Goal: Task Accomplishment & Management: Manage account settings

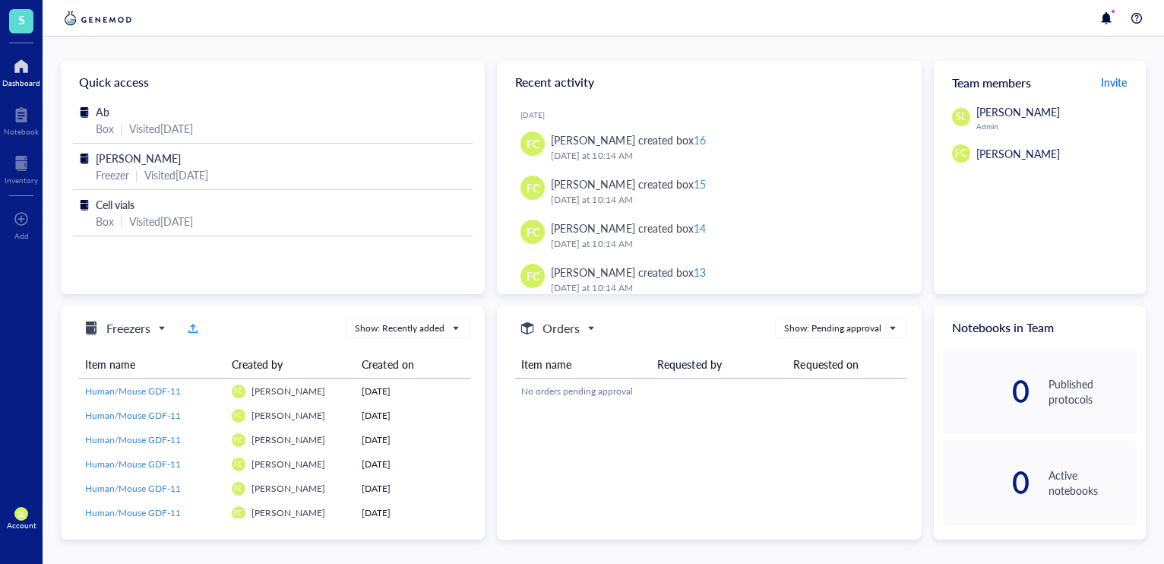
click at [1113, 84] on span "Invite" at bounding box center [1114, 81] width 26 height 15
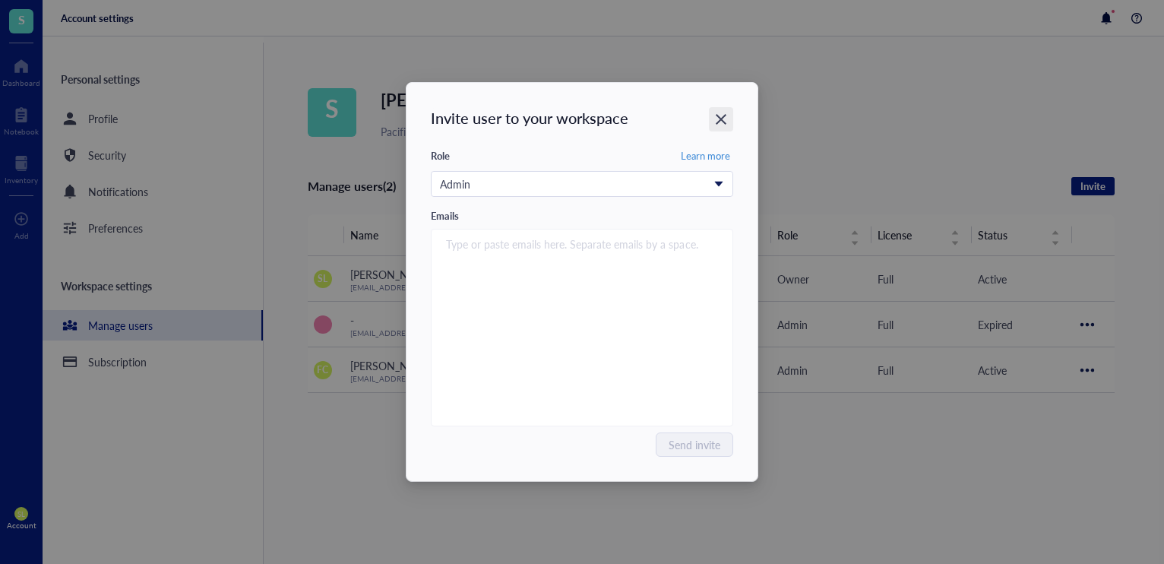
click at [719, 115] on icon "Close" at bounding box center [721, 119] width 14 height 14
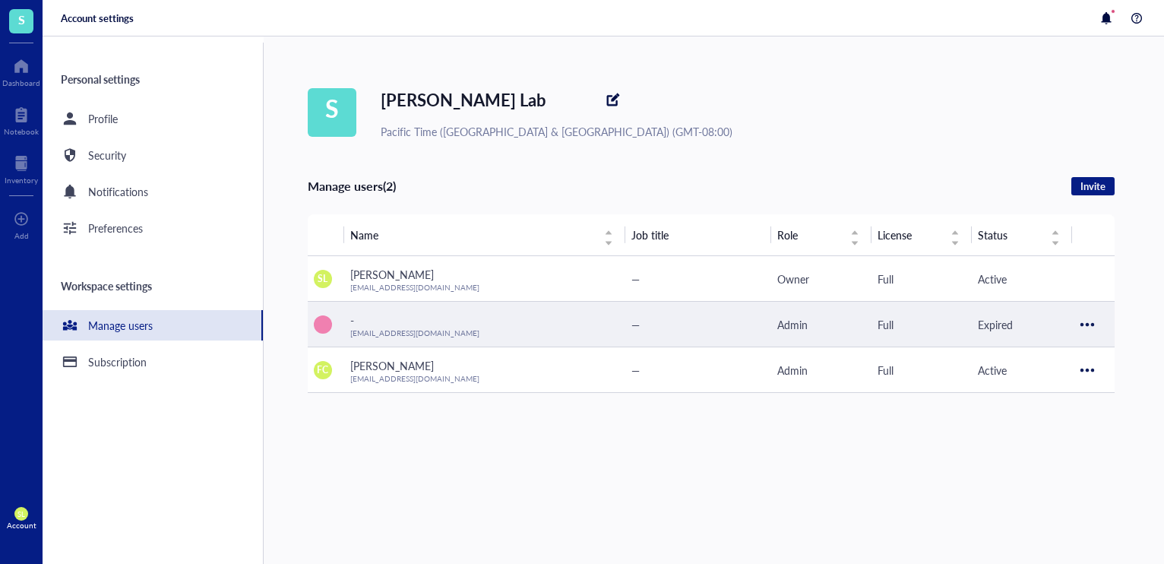
click at [1079, 321] on div at bounding box center [1087, 324] width 24 height 24
click at [1069, 355] on span "Resend invitation" at bounding box center [1041, 350] width 87 height 17
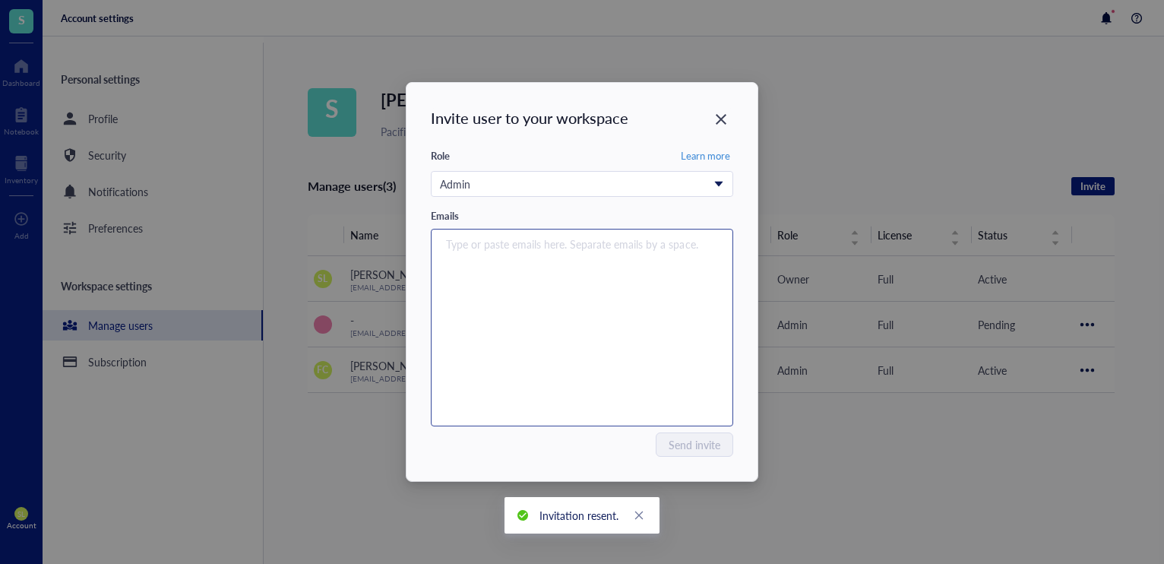
click at [528, 271] on div "Type or paste emails here. Separate emails by a space." at bounding box center [581, 327] width 289 height 190
type input "g"
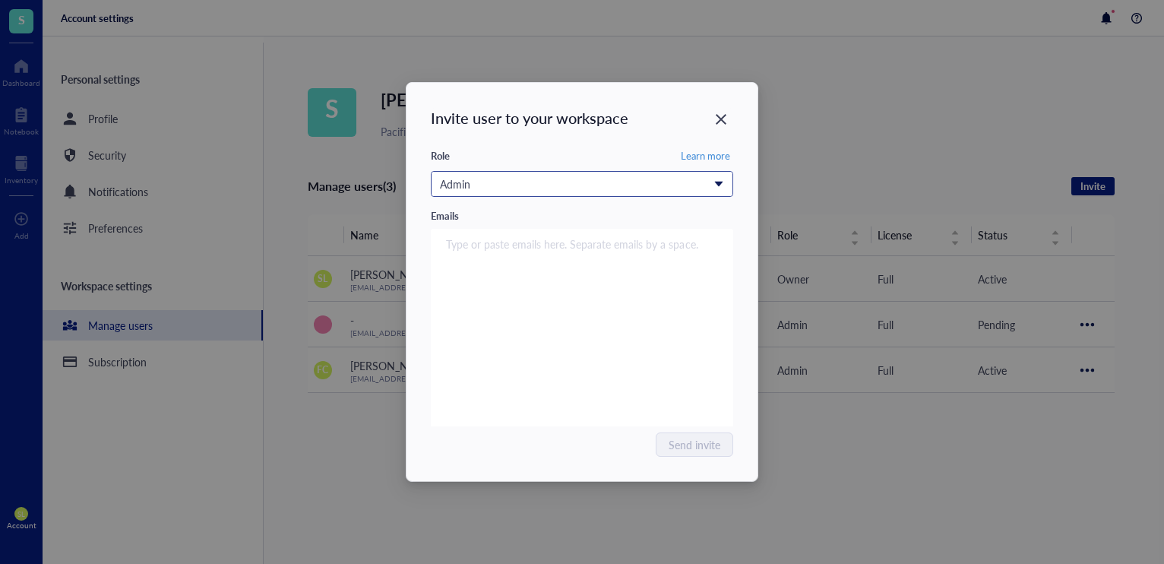
click at [720, 182] on span "Admin" at bounding box center [580, 183] width 281 height 17
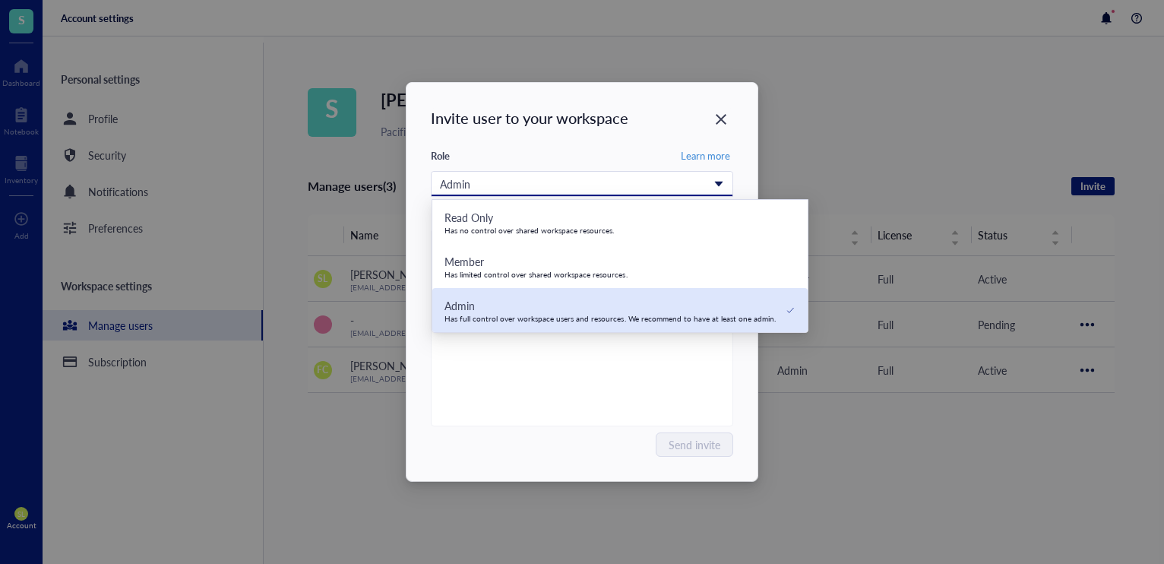
click at [500, 311] on div "Admin" at bounding box center [609, 305] width 331 height 17
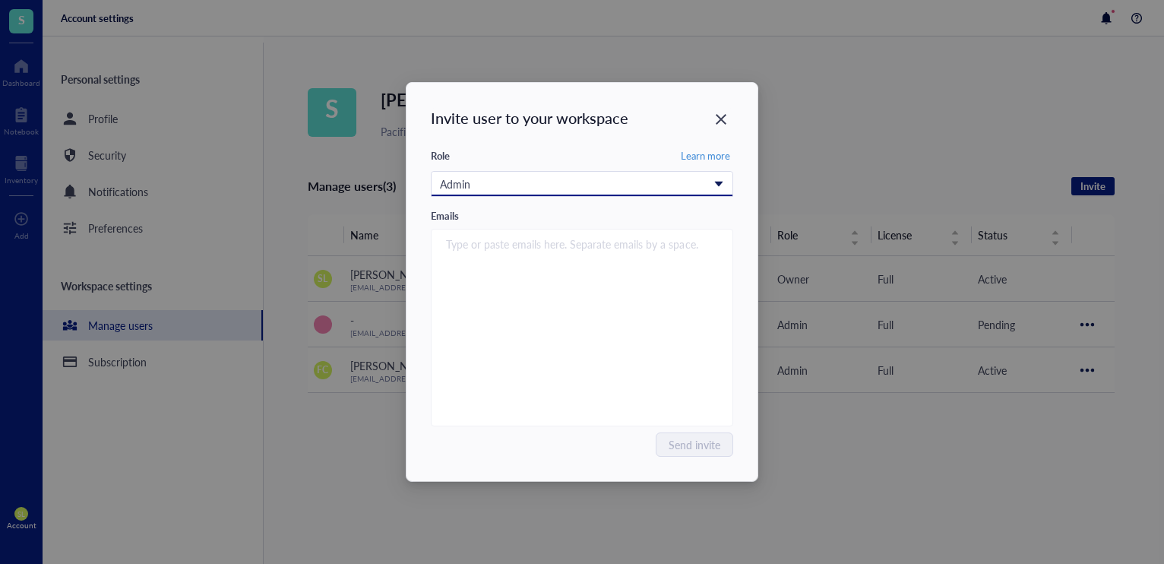
click at [709, 185] on span "Admin" at bounding box center [580, 183] width 281 height 17
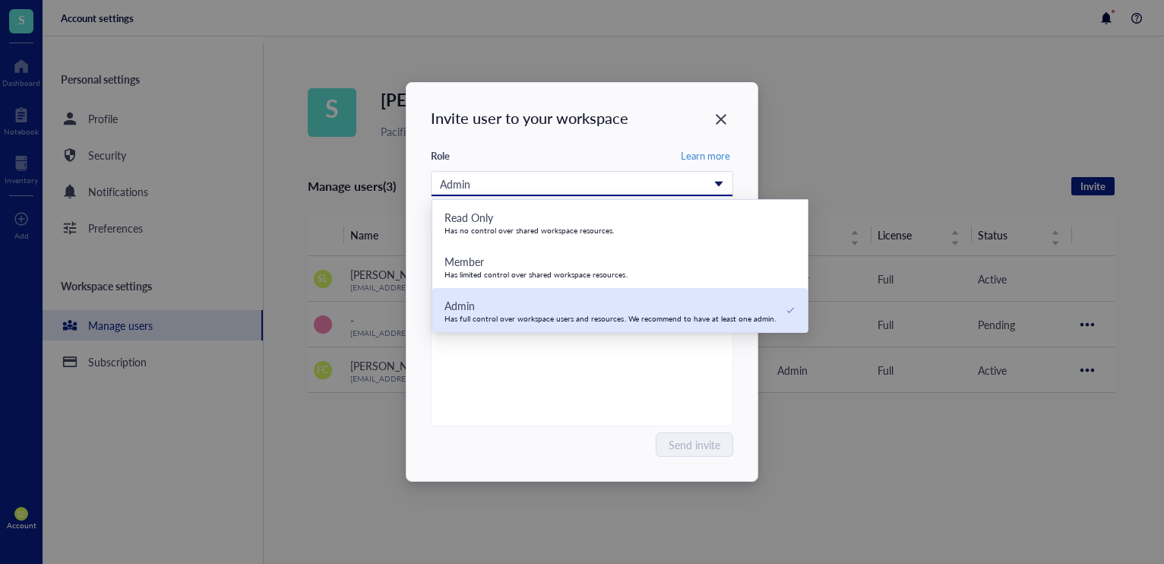
click at [618, 314] on div "Has full control over workspace users and resources. We recommend to have at le…" at bounding box center [609, 318] width 331 height 9
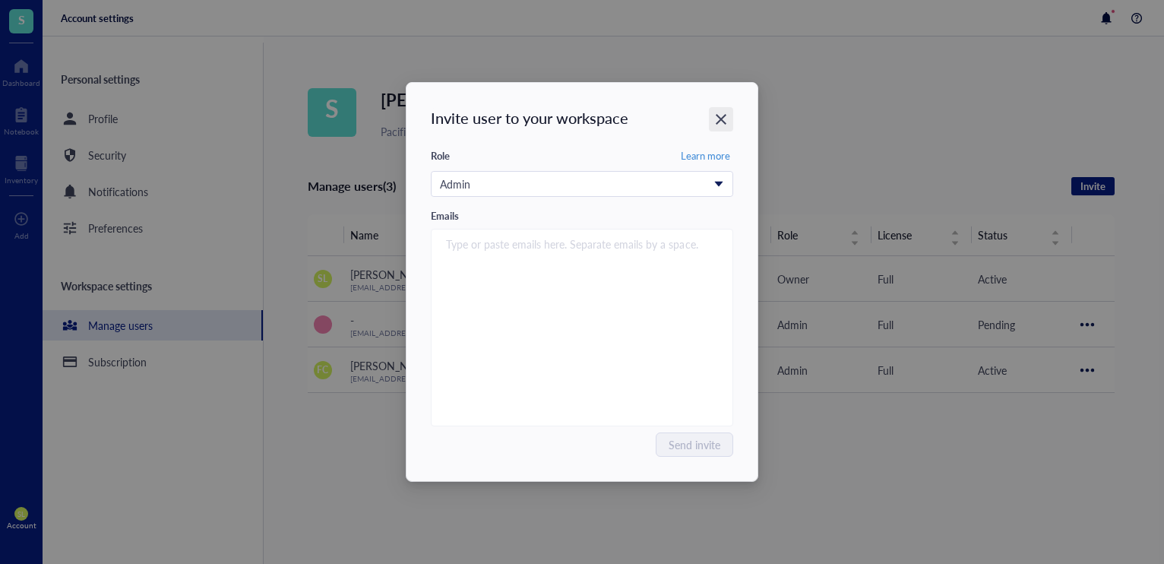
click at [719, 122] on icon "Close" at bounding box center [721, 119] width 14 height 14
